Goal: Task Accomplishment & Management: Use online tool/utility

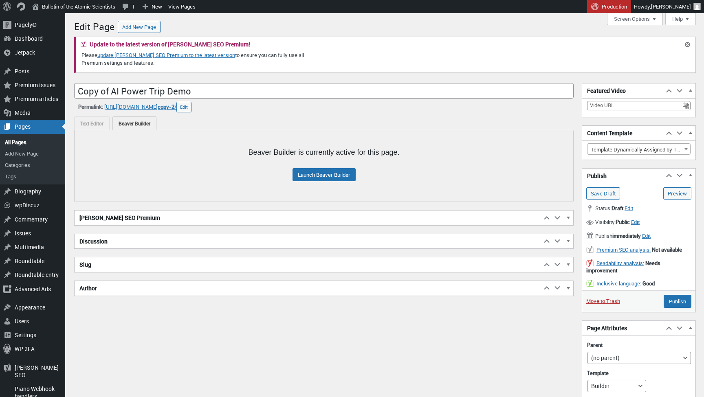
scroll to position [6, 0]
click at [608, 300] on link "Move to Trash" at bounding box center [603, 300] width 34 height 7
click at [376, 0] on div "Menu About WordPress About WordPress Get Involved WordPress.org Documentation L…" at bounding box center [352, 6] width 704 height 13
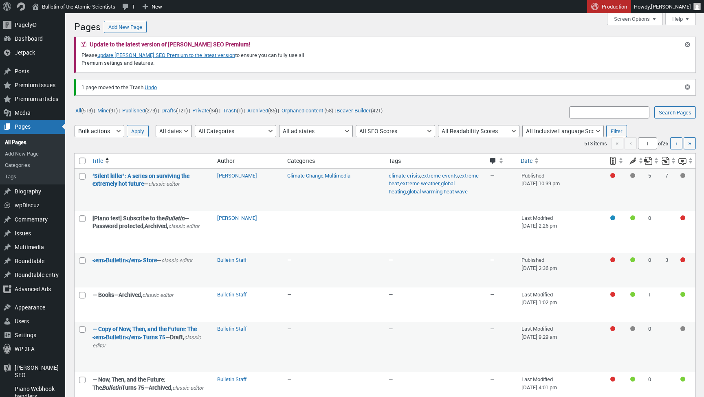
click at [535, 162] on span at bounding box center [537, 163] width 4 height 2
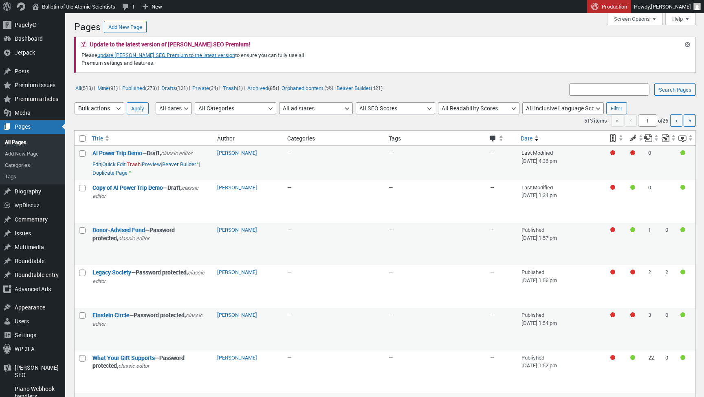
click at [187, 164] on link "Beaver Builder •" at bounding box center [180, 164] width 37 height 9
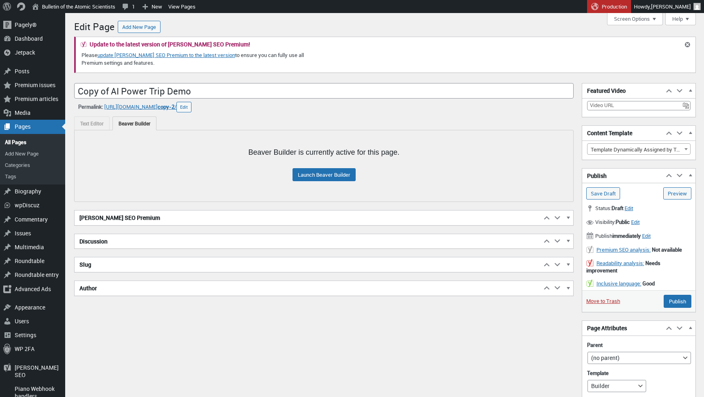
scroll to position [6, 0]
click at [316, 170] on link "Launch Beaver Builder" at bounding box center [324, 174] width 63 height 13
